Goal: Transaction & Acquisition: Purchase product/service

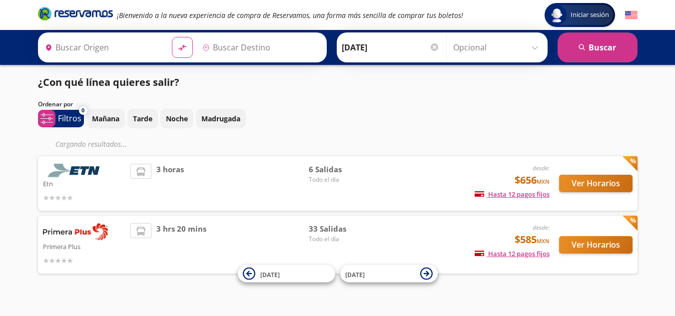
type input "Santiago de Querétaro, [GEOGRAPHIC_DATA]"
type input "[GEOGRAPHIC_DATA][PERSON_NAME] ([GEOGRAPHIC_DATA]), [GEOGRAPHIC_DATA]"
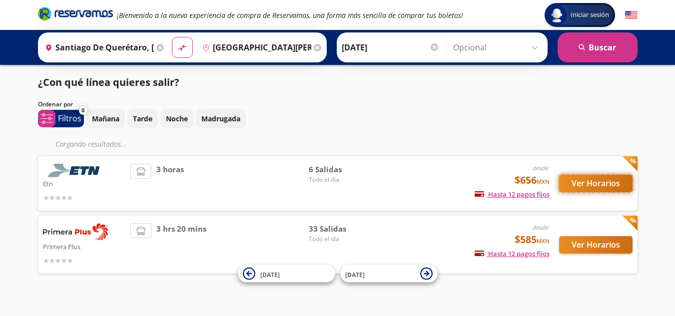
click at [594, 181] on button "Ver Horarios" at bounding box center [595, 183] width 73 height 17
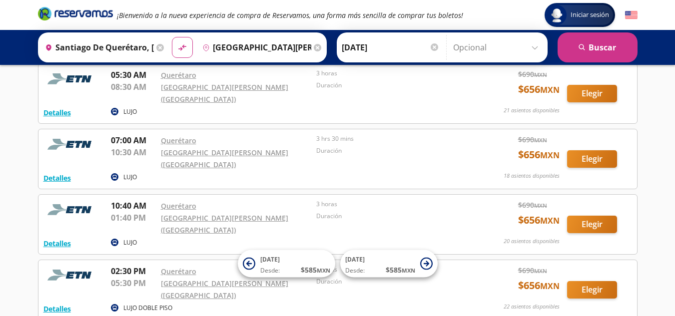
scroll to position [54, 0]
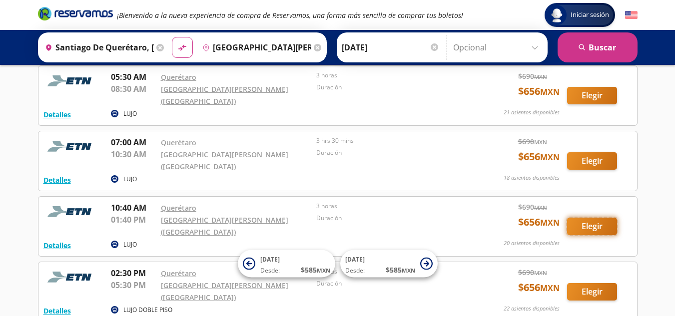
click at [591, 218] on button "Elegir" at bounding box center [592, 226] width 50 height 17
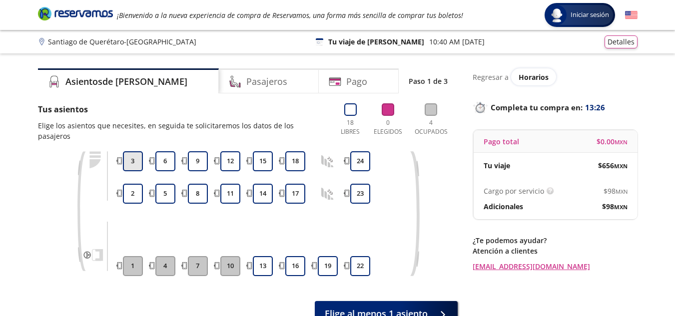
click at [137, 151] on button "3" at bounding box center [133, 161] width 20 height 20
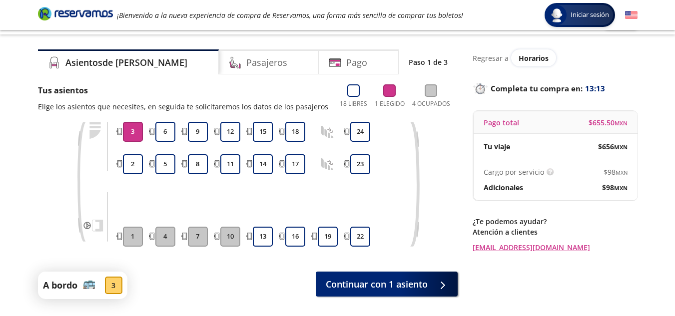
scroll to position [29, 0]
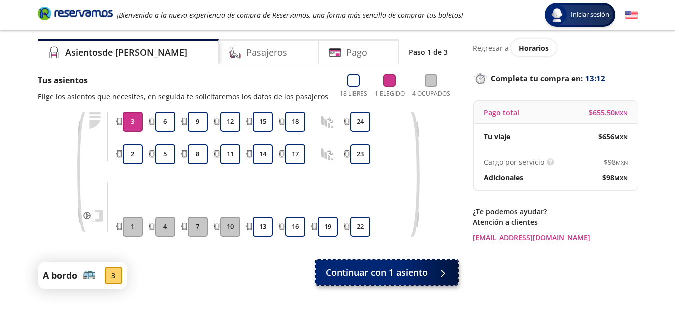
click at [377, 272] on span "Continuar con 1 asiento" at bounding box center [377, 272] width 102 height 13
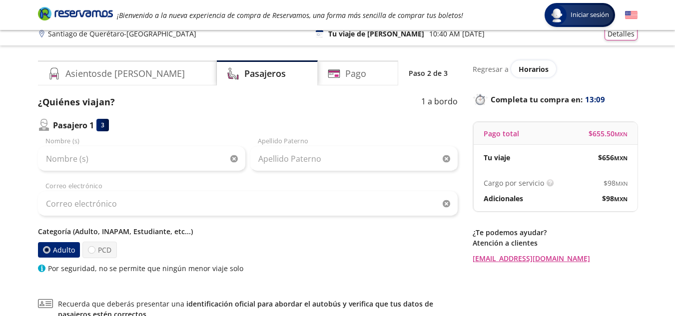
scroll to position [12, 0]
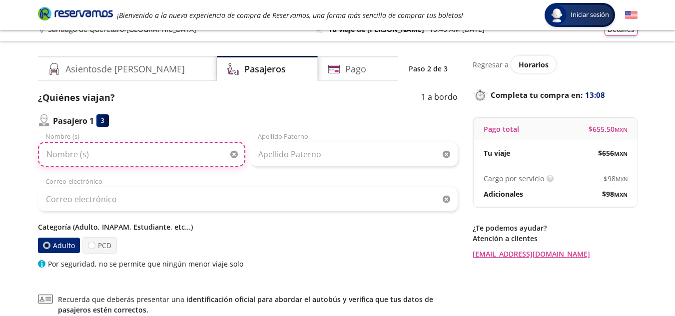
click at [170, 151] on input "Nombre (s)" at bounding box center [141, 154] width 207 height 25
type input "[PERSON_NAME]"
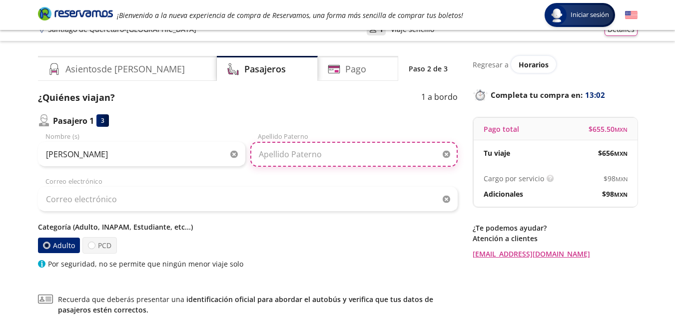
click at [277, 148] on input "Apellido Paterno" at bounding box center [353, 154] width 207 height 25
type input "[PERSON_NAME]"
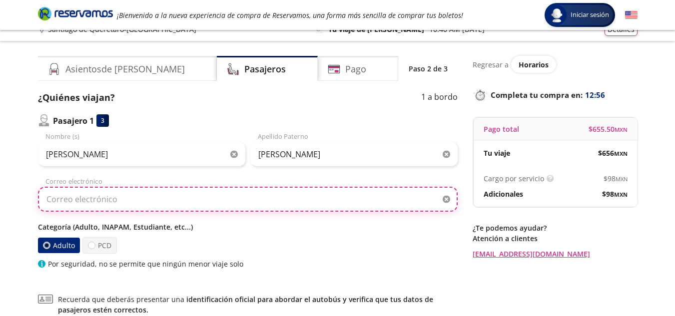
click at [124, 208] on input "Correo electrónico" at bounding box center [248, 199] width 420 height 25
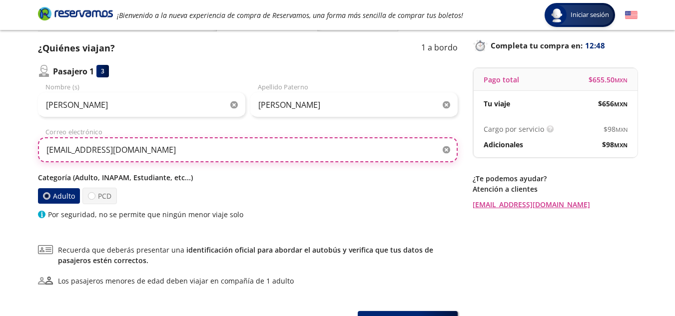
scroll to position [66, 0]
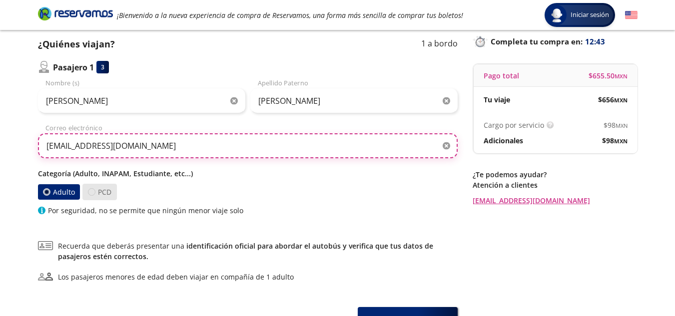
type input "[EMAIL_ADDRESS][DOMAIN_NAME]"
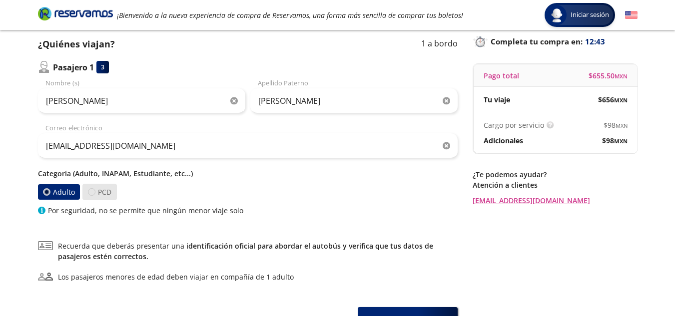
click at [91, 194] on div at bounding box center [91, 191] width 7 height 7
click at [91, 194] on input "PCD" at bounding box center [91, 192] width 6 height 6
radio input "true"
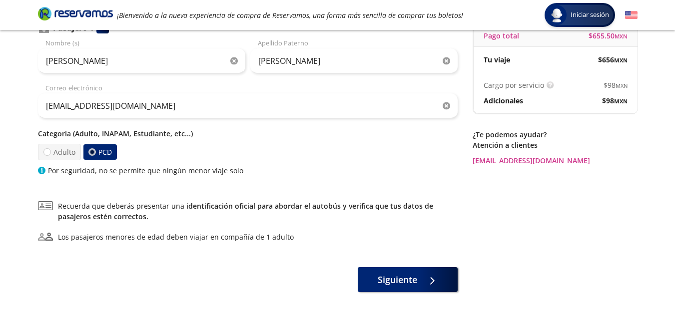
scroll to position [89, 0]
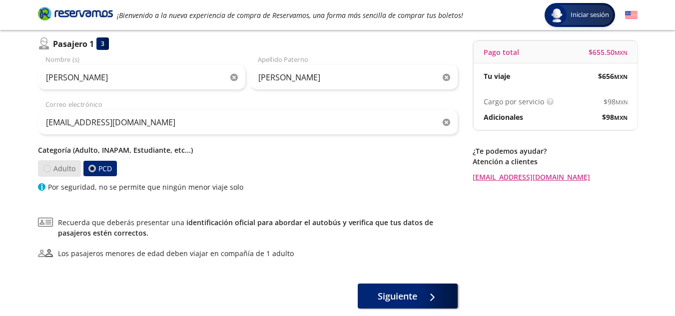
click at [48, 165] on div at bounding box center [46, 168] width 7 height 7
click at [48, 165] on input "Adulto" at bounding box center [46, 168] width 6 height 6
radio input "true"
radio input "false"
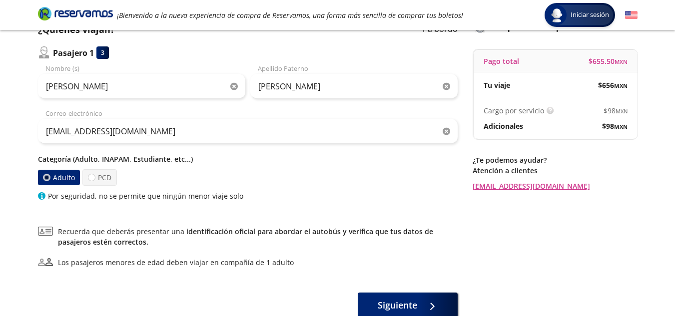
scroll to position [138, 0]
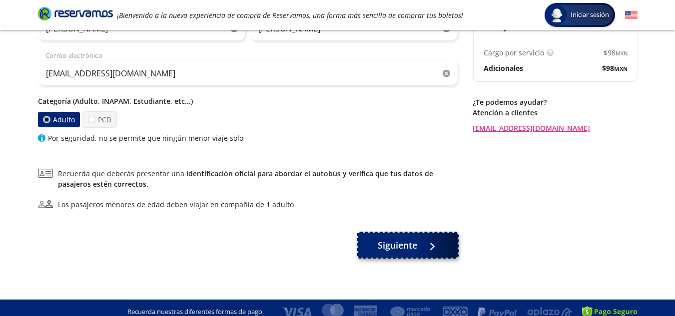
click at [375, 240] on button "Siguiente" at bounding box center [408, 245] width 100 height 25
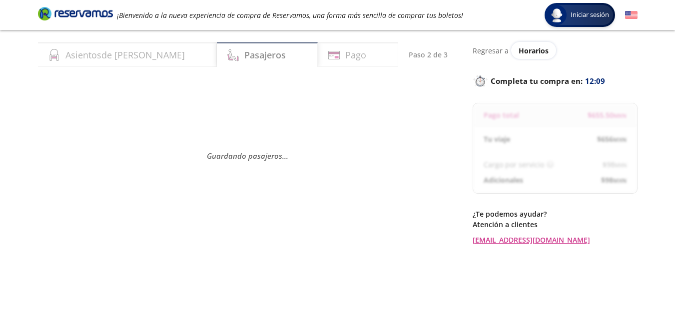
scroll to position [36, 0]
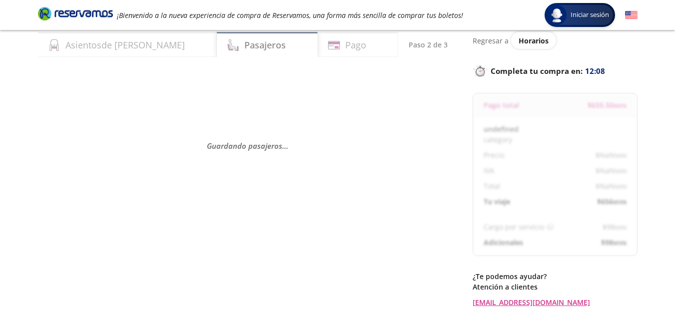
select select "MX"
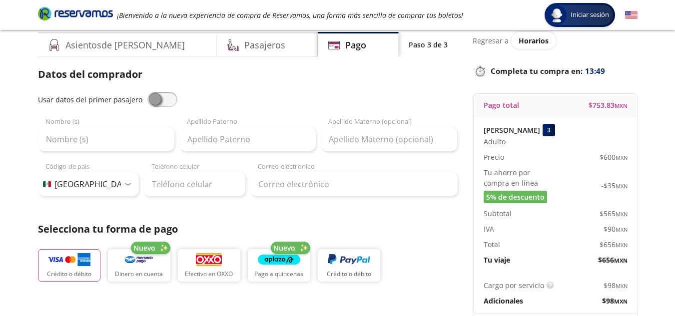
click at [156, 102] on span at bounding box center [162, 99] width 30 height 15
click at [147, 92] on input "checkbox" at bounding box center [147, 92] width 0 height 0
type input "[PERSON_NAME]"
type input "[EMAIL_ADDRESS][DOMAIN_NAME]"
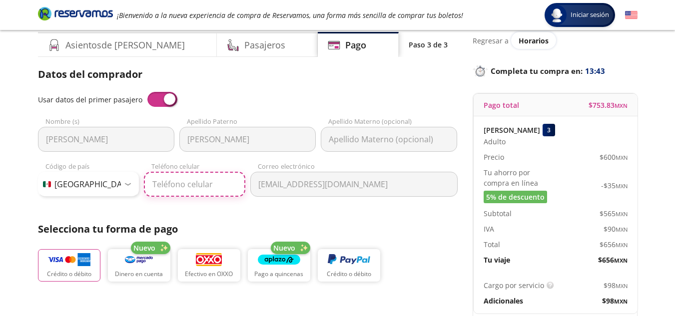
click at [206, 194] on input "Teléfono celular" at bounding box center [194, 184] width 101 height 25
type input "[PHONE_NUMBER]"
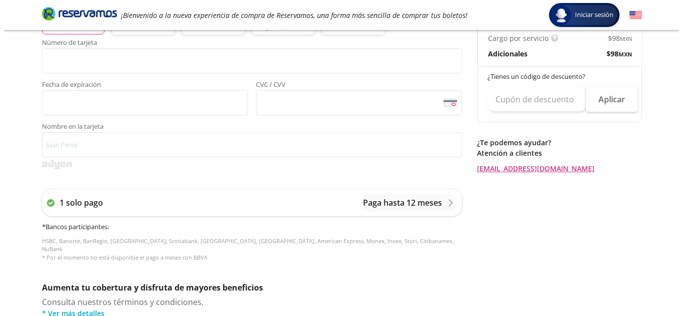
scroll to position [363, 0]
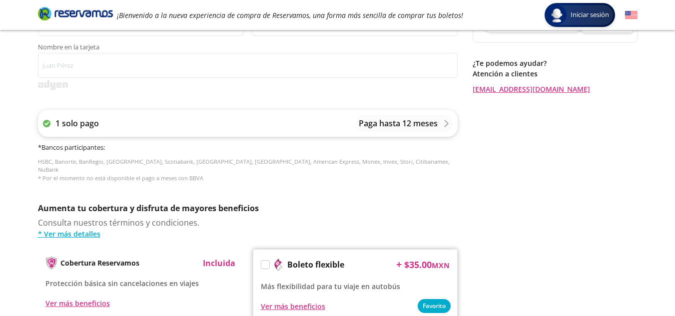
click at [443, 123] on icon at bounding box center [446, 123] width 7 height 7
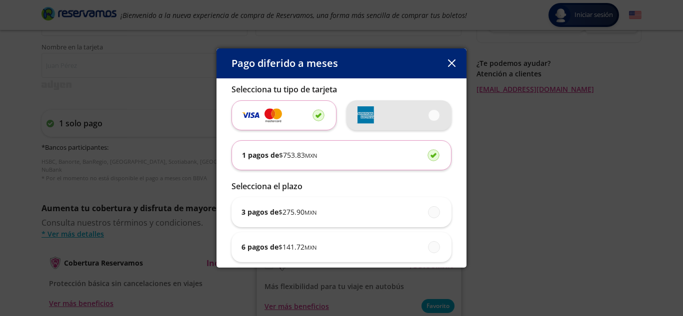
click at [434, 118] on span at bounding box center [434, 115] width 0 height 11
click at [428, 118] on input "radio" at bounding box center [431, 115] width 6 height 6
radio input "true"
radio input "false"
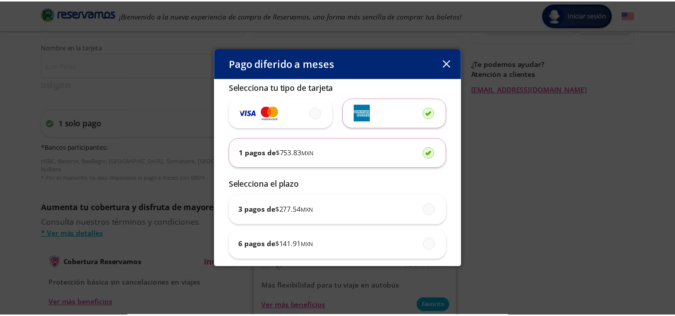
scroll to position [0, 0]
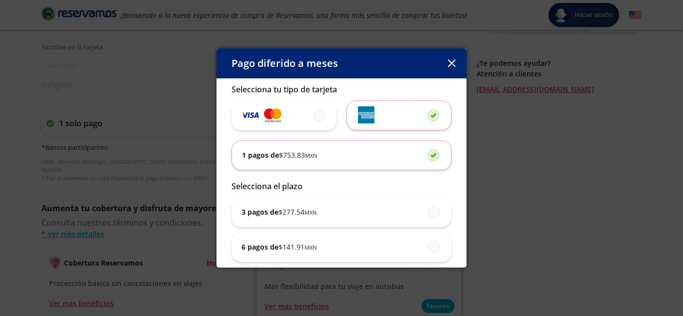
click at [453, 59] on button "button" at bounding box center [451, 63] width 15 height 15
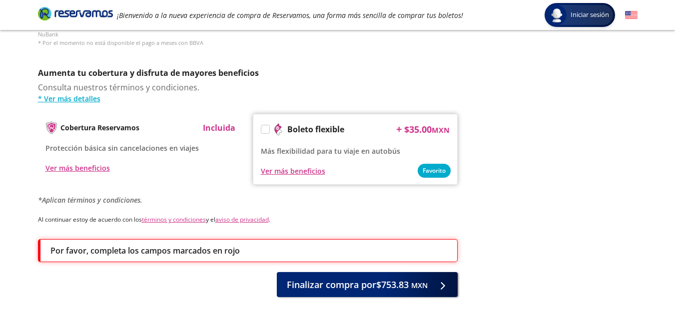
scroll to position [498, 0]
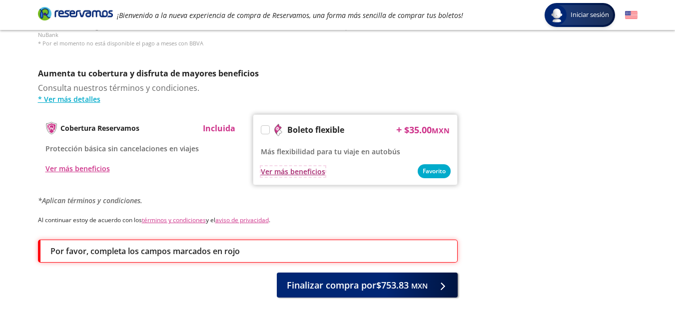
click at [284, 166] on div "Ver más beneficios" at bounding box center [293, 171] width 64 height 10
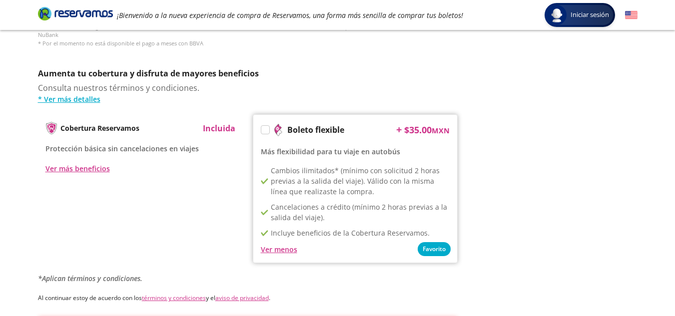
click at [267, 126] on label at bounding box center [265, 130] width 8 height 8
click at [267, 128] on input "Boleto flexible" at bounding box center [264, 131] width 6 height 6
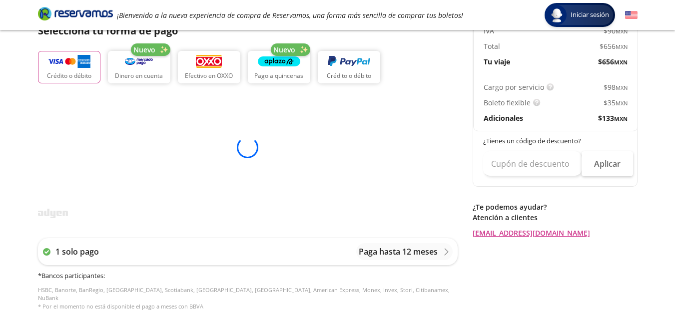
scroll to position [234, 0]
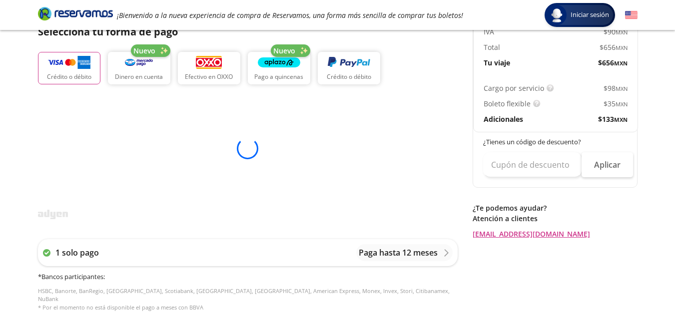
click at [273, 164] on div at bounding box center [248, 148] width 420 height 118
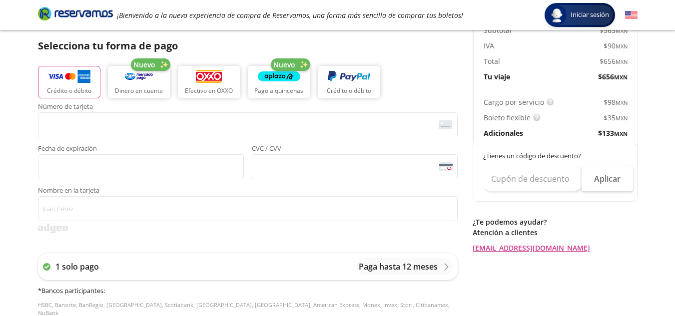
scroll to position [213, 0]
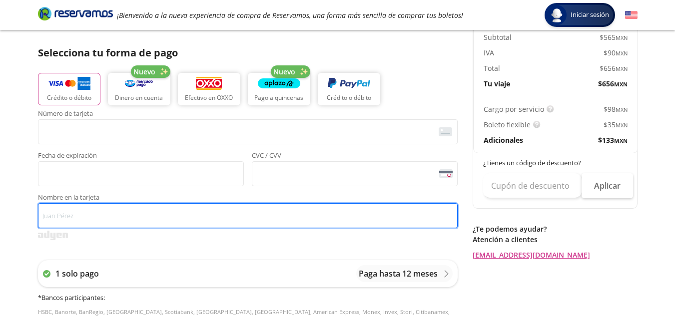
click at [209, 218] on input "Nombre en la tarjeta" at bounding box center [248, 215] width 420 height 25
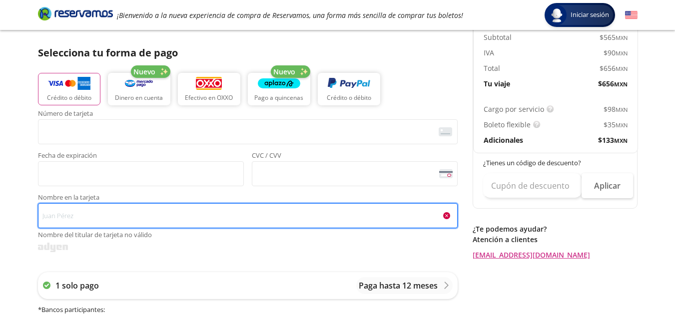
click at [247, 224] on input "Nombre en la tarjeta Nombre del titular de tarjeta no válido" at bounding box center [248, 215] width 420 height 25
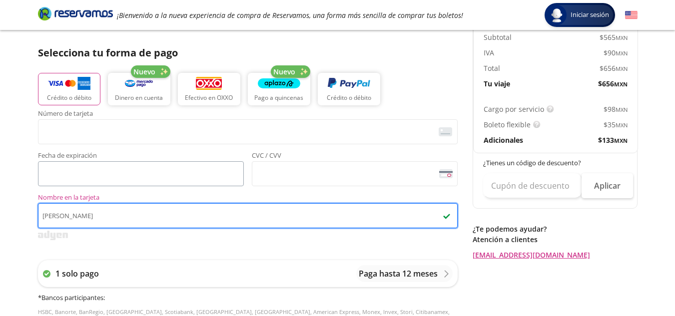
type input "[PERSON_NAME]"
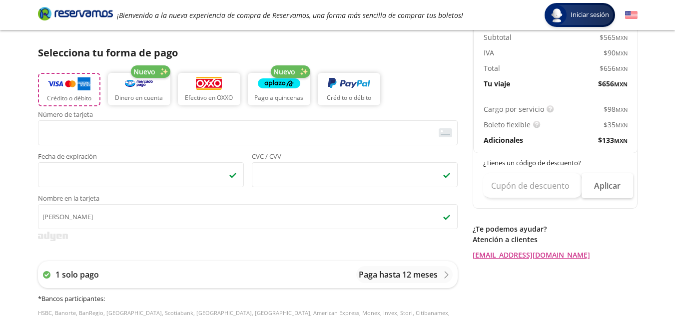
click at [58, 93] on button "Crédito o débito" at bounding box center [69, 89] width 62 height 33
click at [142, 95] on p "Dinero en cuenta" at bounding box center [139, 98] width 48 height 9
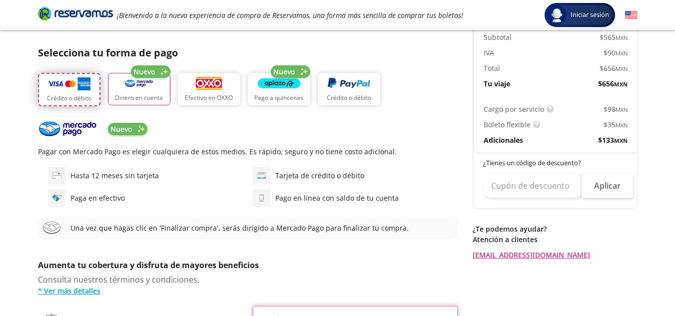
click at [74, 90] on img "button" at bounding box center [69, 83] width 42 height 15
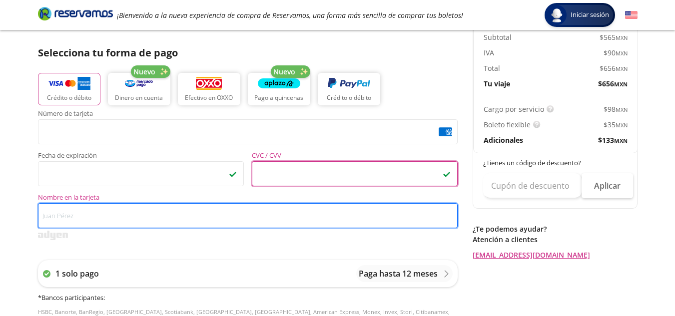
click at [152, 210] on input "Nombre en la tarjeta" at bounding box center [248, 215] width 420 height 25
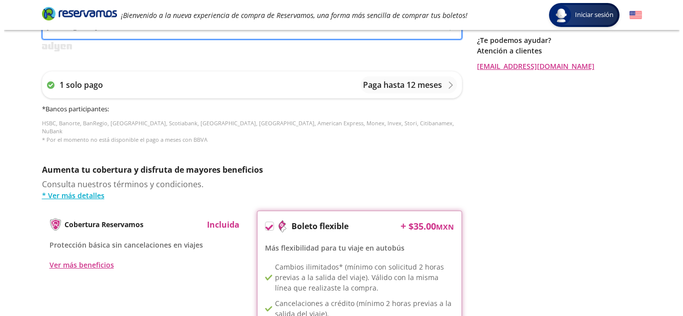
scroll to position [385, 0]
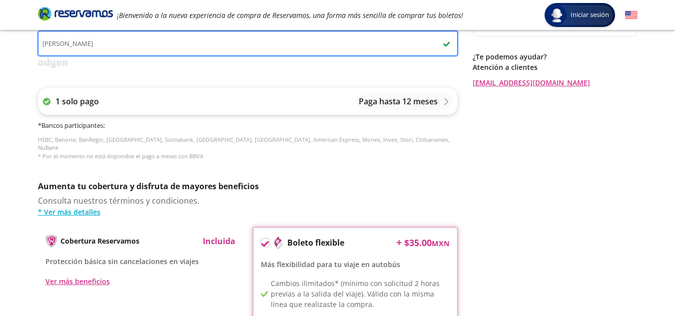
type input "[PERSON_NAME]"
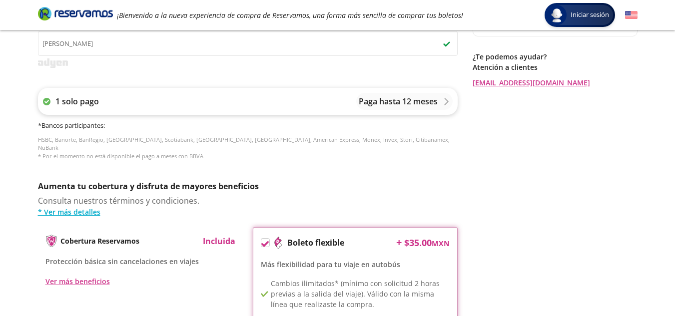
click at [423, 108] on div "Paga hasta 12 meses" at bounding box center [404, 101] width 96 height 17
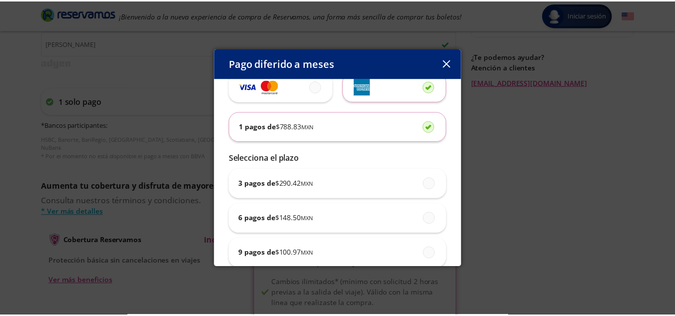
scroll to position [29, 0]
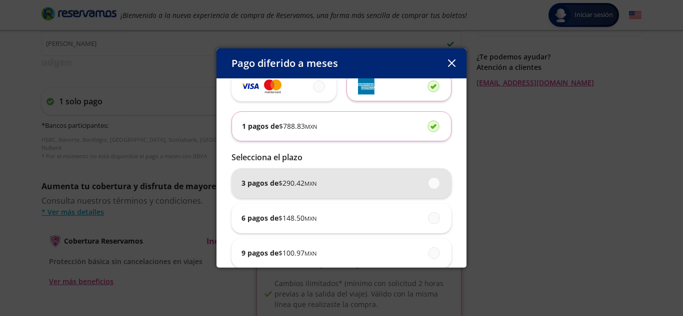
click at [382, 187] on div "3 pagos de $ 290.42 MXN" at bounding box center [341, 183] width 200 height 30
click at [428, 186] on input "3 pagos de $ 290.42 MXN" at bounding box center [431, 183] width 6 height 6
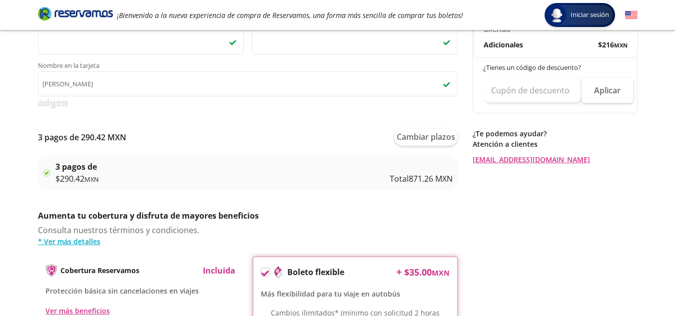
scroll to position [344, 0]
click at [419, 139] on button "Cambiar plazos" at bounding box center [425, 137] width 63 height 17
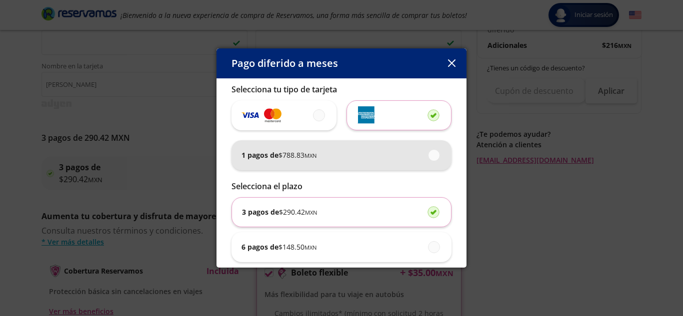
click at [418, 158] on div "1 pagos de $ 788.83 MXN" at bounding box center [341, 155] width 200 height 30
click at [428, 158] on input "1 pagos de $ 788.83 MXN" at bounding box center [431, 155] width 6 height 6
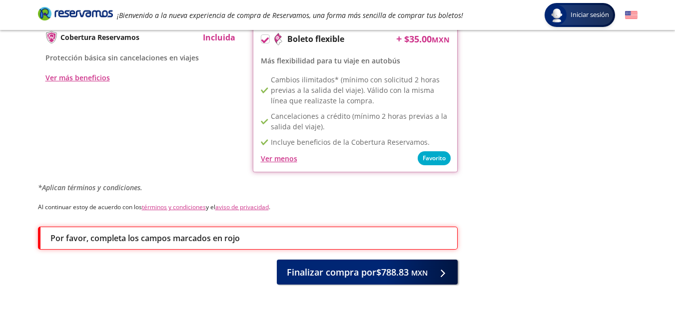
scroll to position [615, 0]
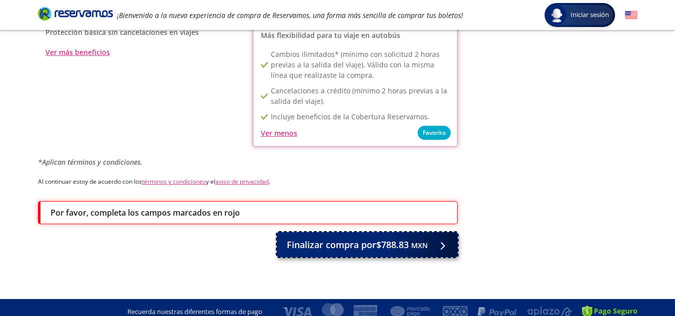
click at [351, 245] on button "Finalizar compra por $788.83 MXN" at bounding box center [367, 244] width 181 height 25
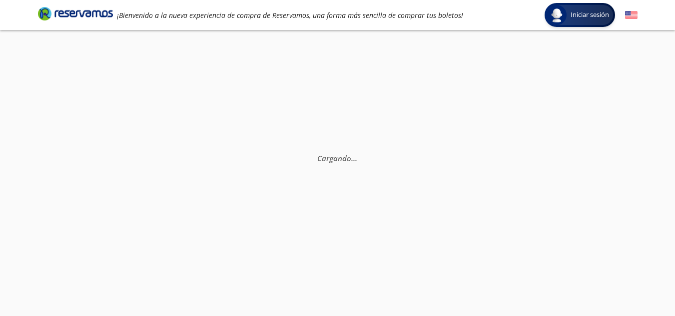
scroll to position [0, 0]
select select "MX"
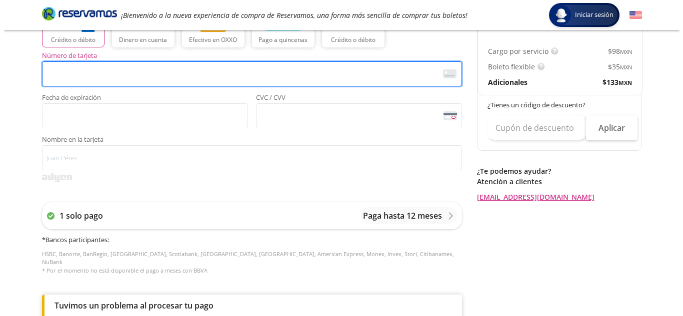
scroll to position [263, 0]
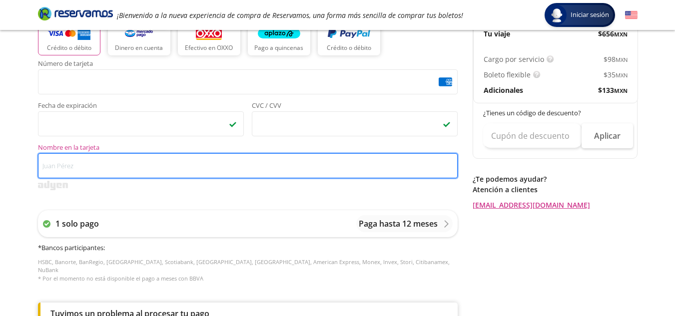
click at [154, 160] on input "Nombre en la tarjeta" at bounding box center [248, 165] width 420 height 25
type input "[PERSON_NAME]"
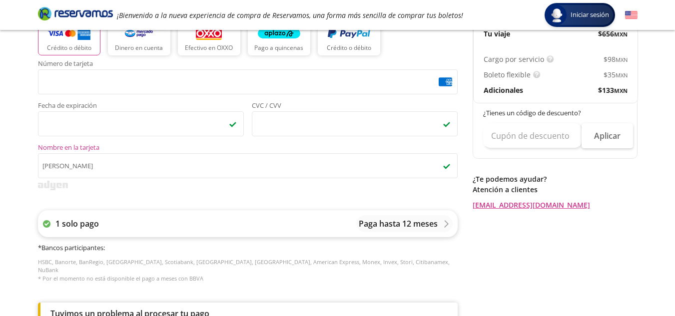
click at [362, 223] on p "Paga hasta 12 meses" at bounding box center [398, 224] width 79 height 12
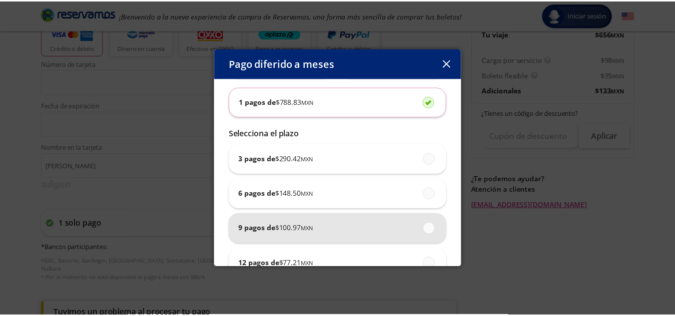
scroll to position [63, 0]
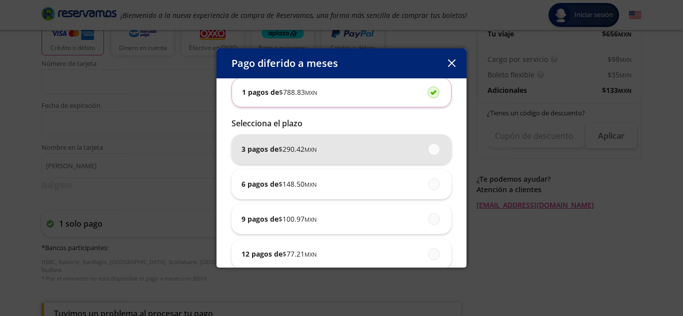
click at [434, 150] on span at bounding box center [434, 149] width 0 height 11
click at [428, 150] on input "3 pagos de $ 290.42 MXN" at bounding box center [431, 149] width 6 height 6
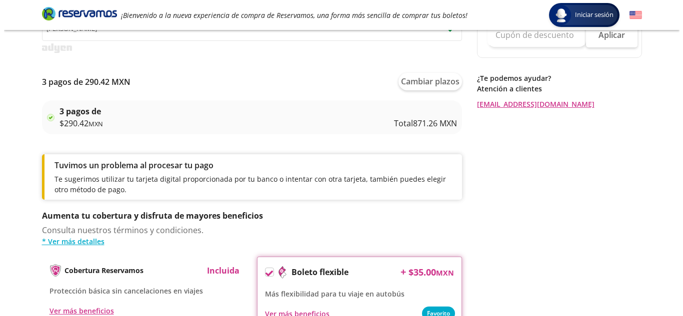
scroll to position [396, 0]
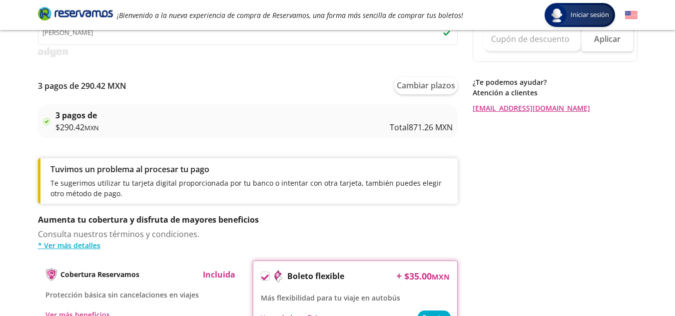
click at [428, 238] on div "Consulta nuestros términos y condiciones. * Ver más detalles" at bounding box center [248, 239] width 420 height 22
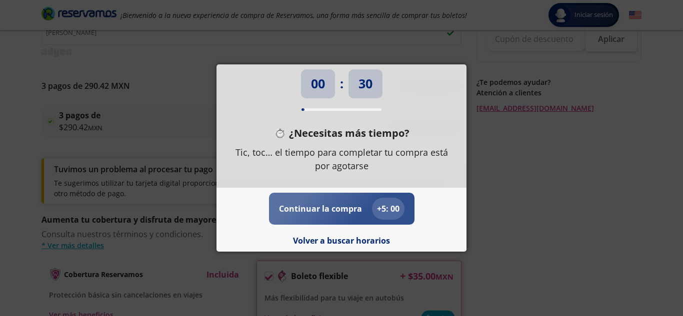
click at [350, 203] on p "Continuar la compra" at bounding box center [320, 209] width 83 height 12
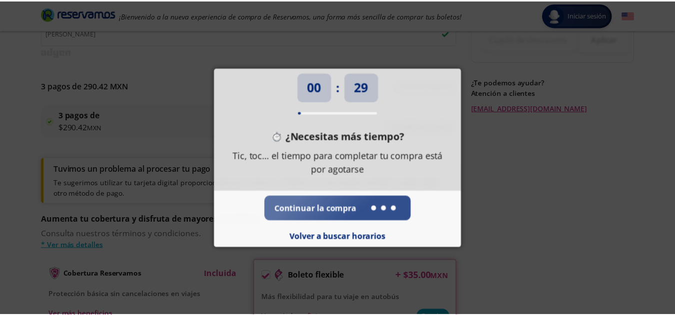
scroll to position [0, 0]
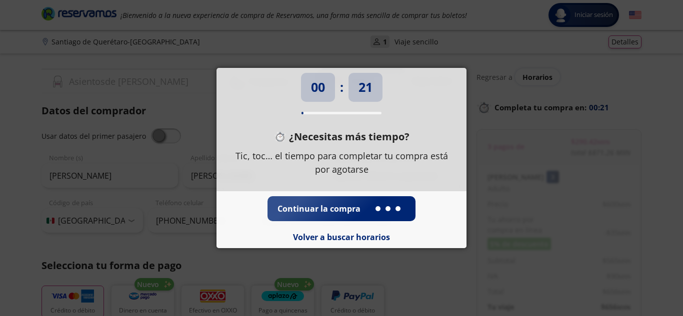
click at [460, 249] on div "00 : 21 ¿Necesitas más tiempo? Tic, toc… el tiempo para completar tu compra est…" at bounding box center [341, 158] width 683 height 316
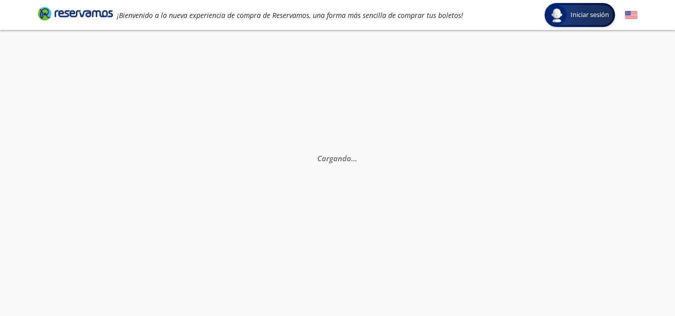
select select "MX"
